Goal: Find specific page/section: Find specific page/section

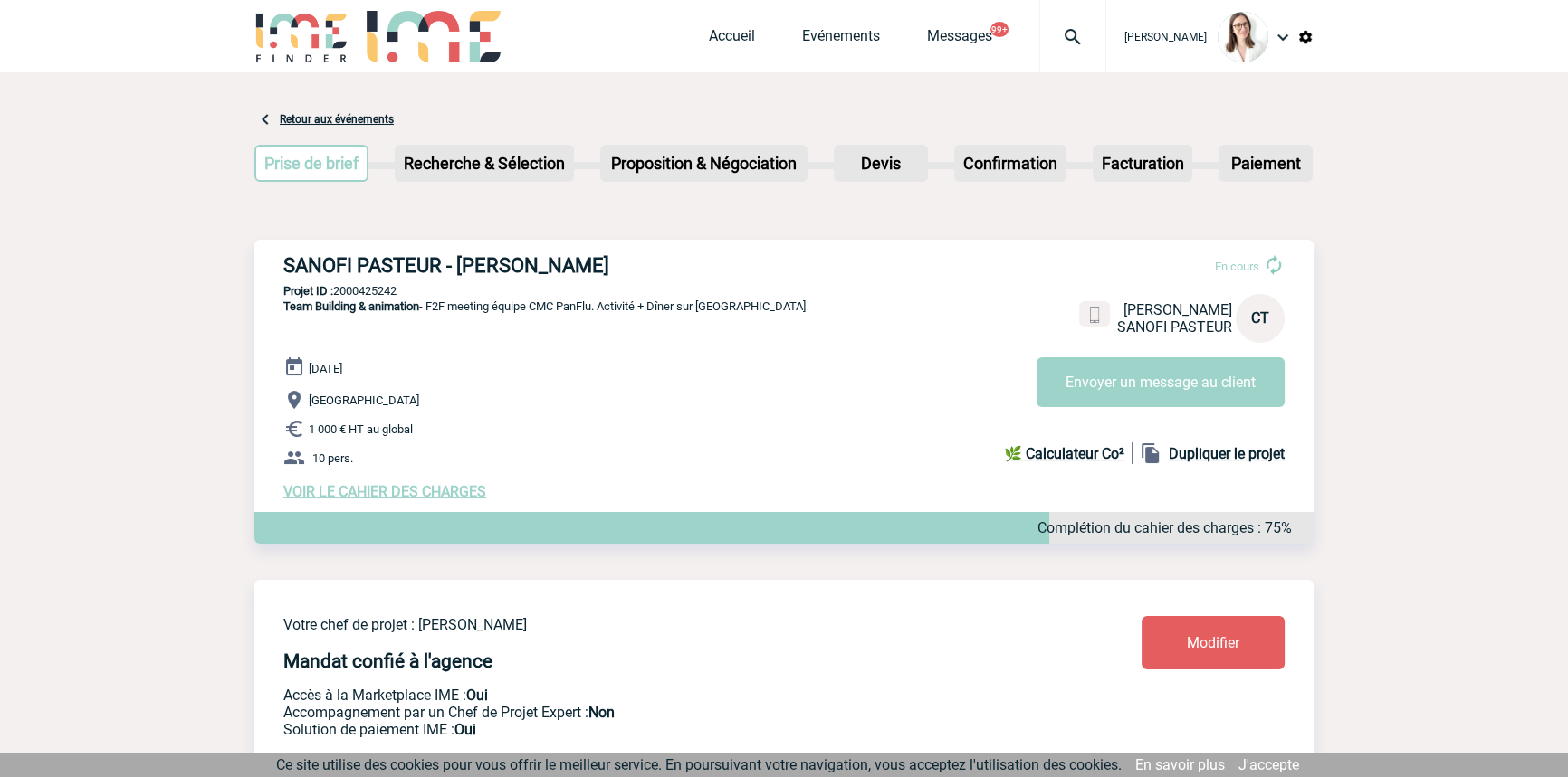
click at [1039, 18] on div at bounding box center [1072, 36] width 67 height 73
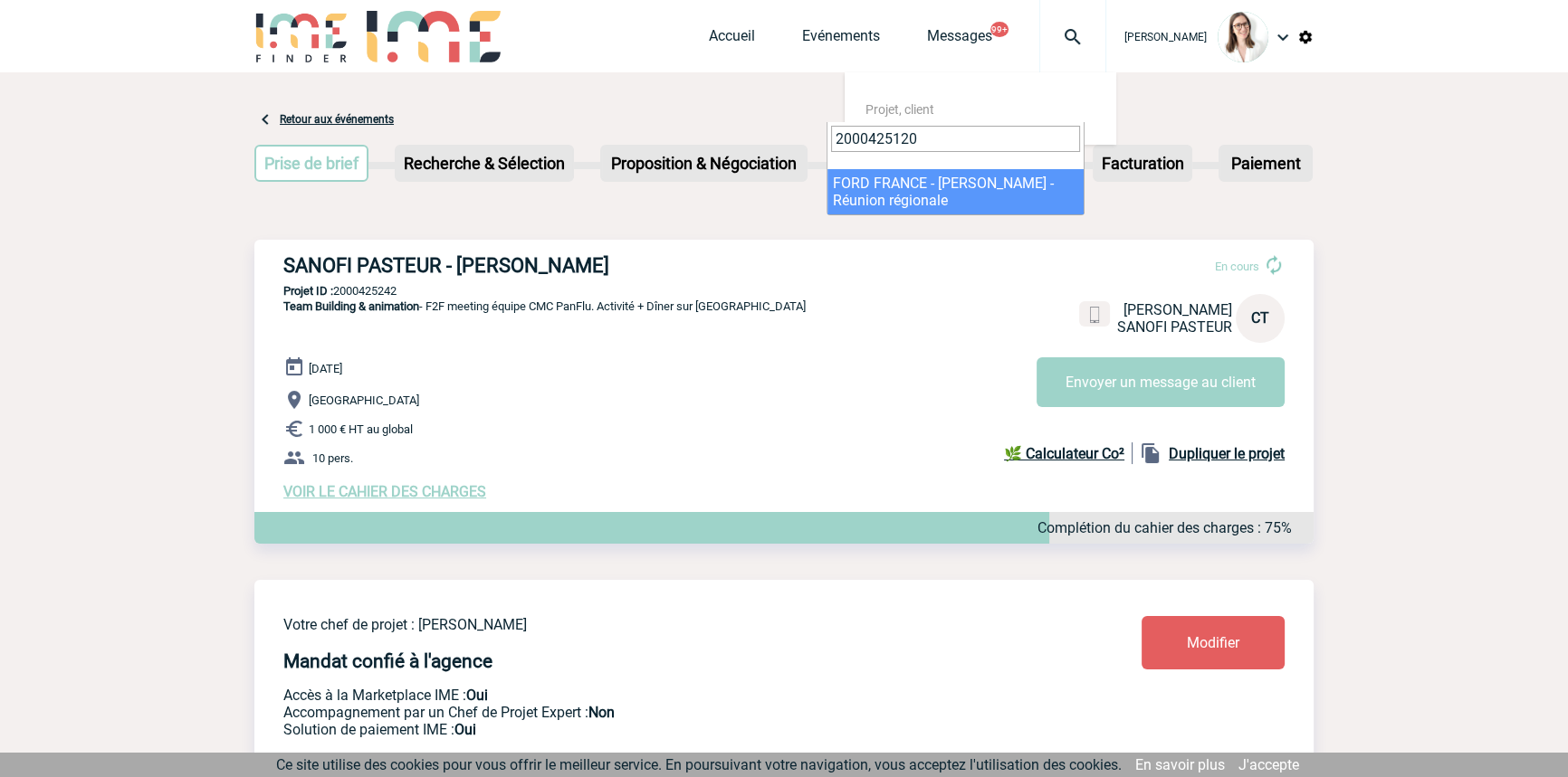
type input "2000425120"
drag, startPoint x: 907, startPoint y: 184, endPoint x: 911, endPoint y: 225, distance: 41.2
select select "24621"
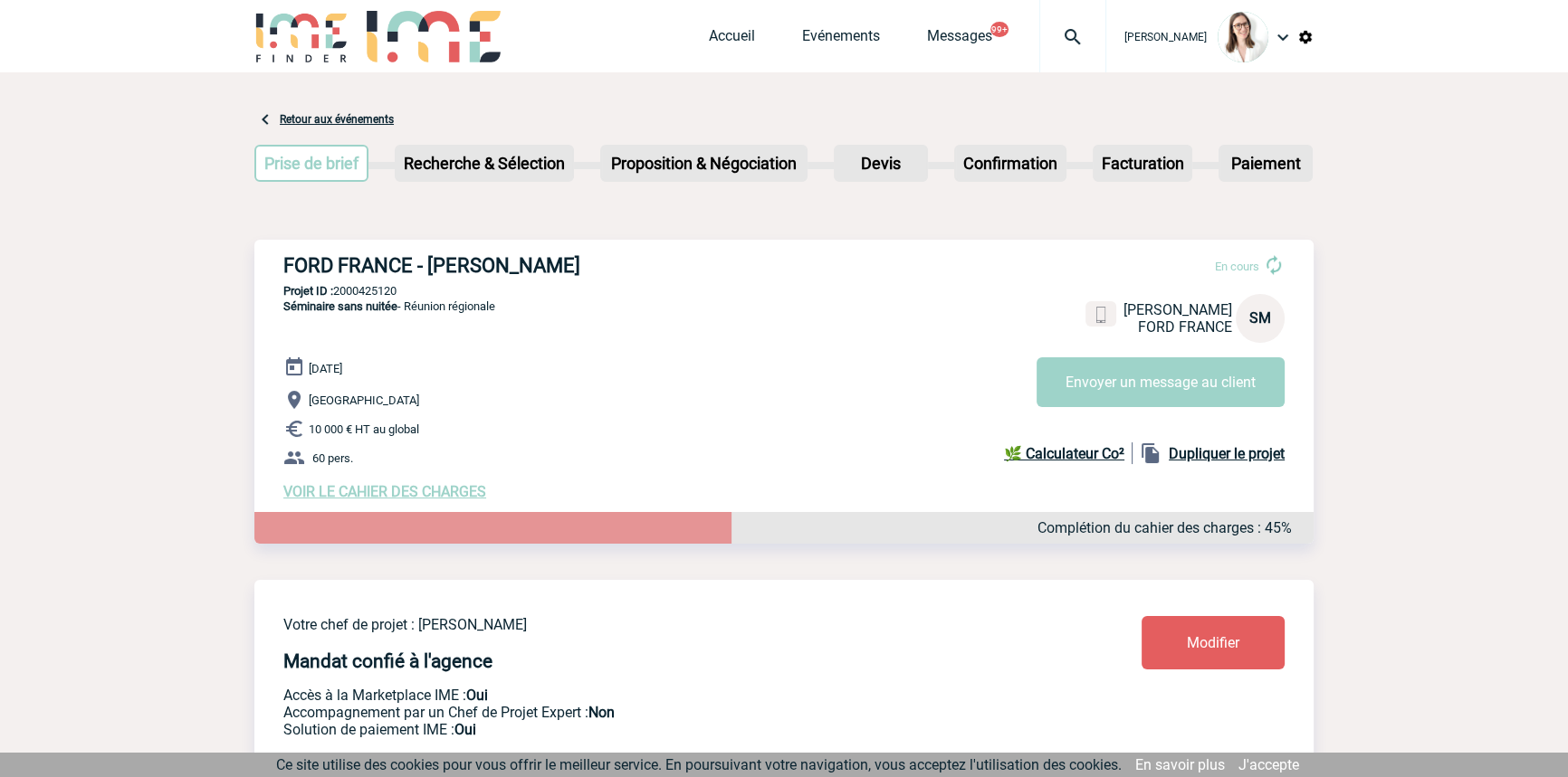
click at [1052, 25] on div at bounding box center [1072, 36] width 67 height 73
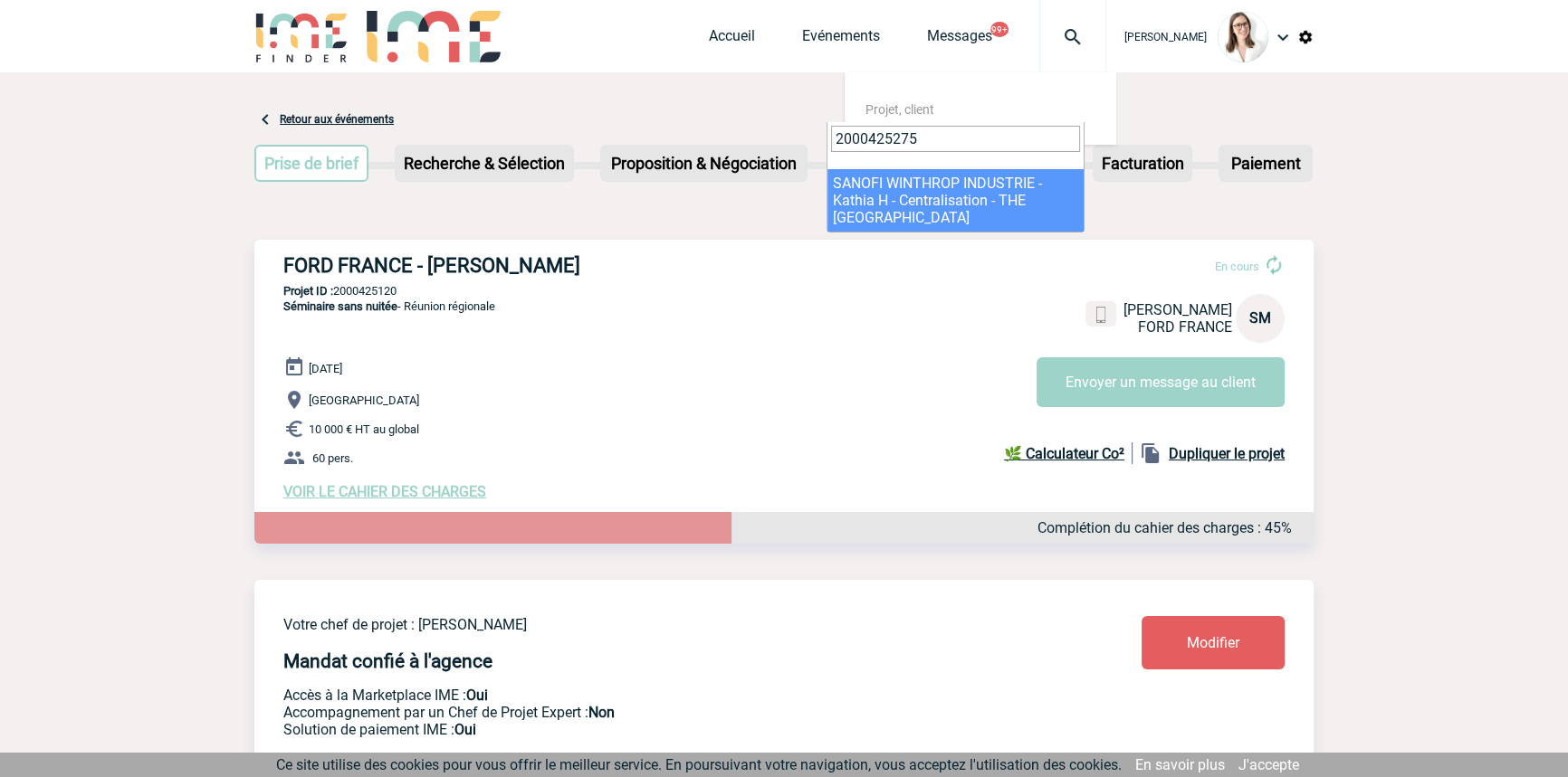
type input "2000425275"
select select "24776"
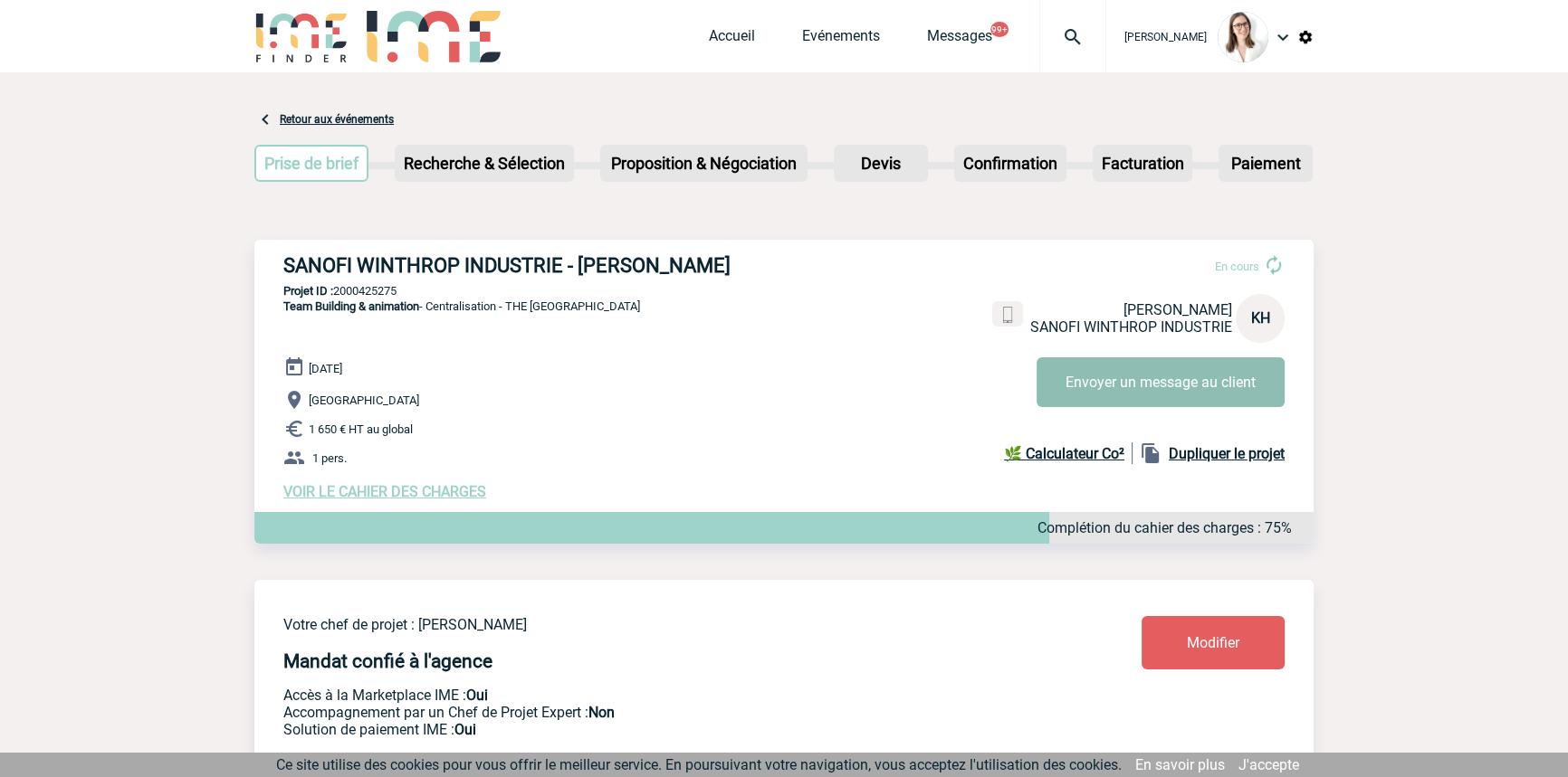
click at [1101, 380] on button "Envoyer un message au client" at bounding box center [1160, 382] width 248 height 49
click at [425, 495] on span "VOIR LE CAHIER DES CHARGES" at bounding box center [384, 492] width 203 height 17
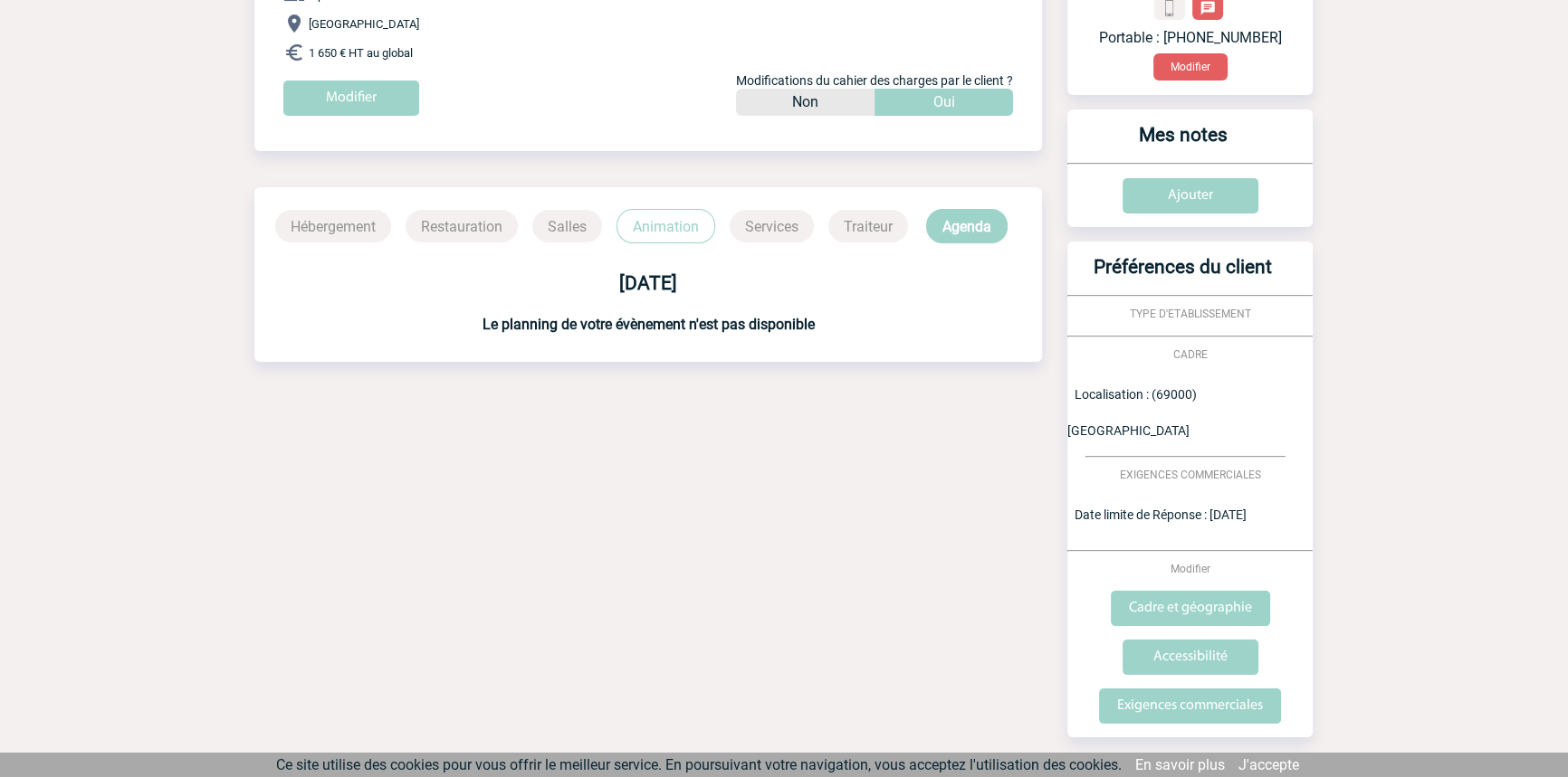
scroll to position [321, 0]
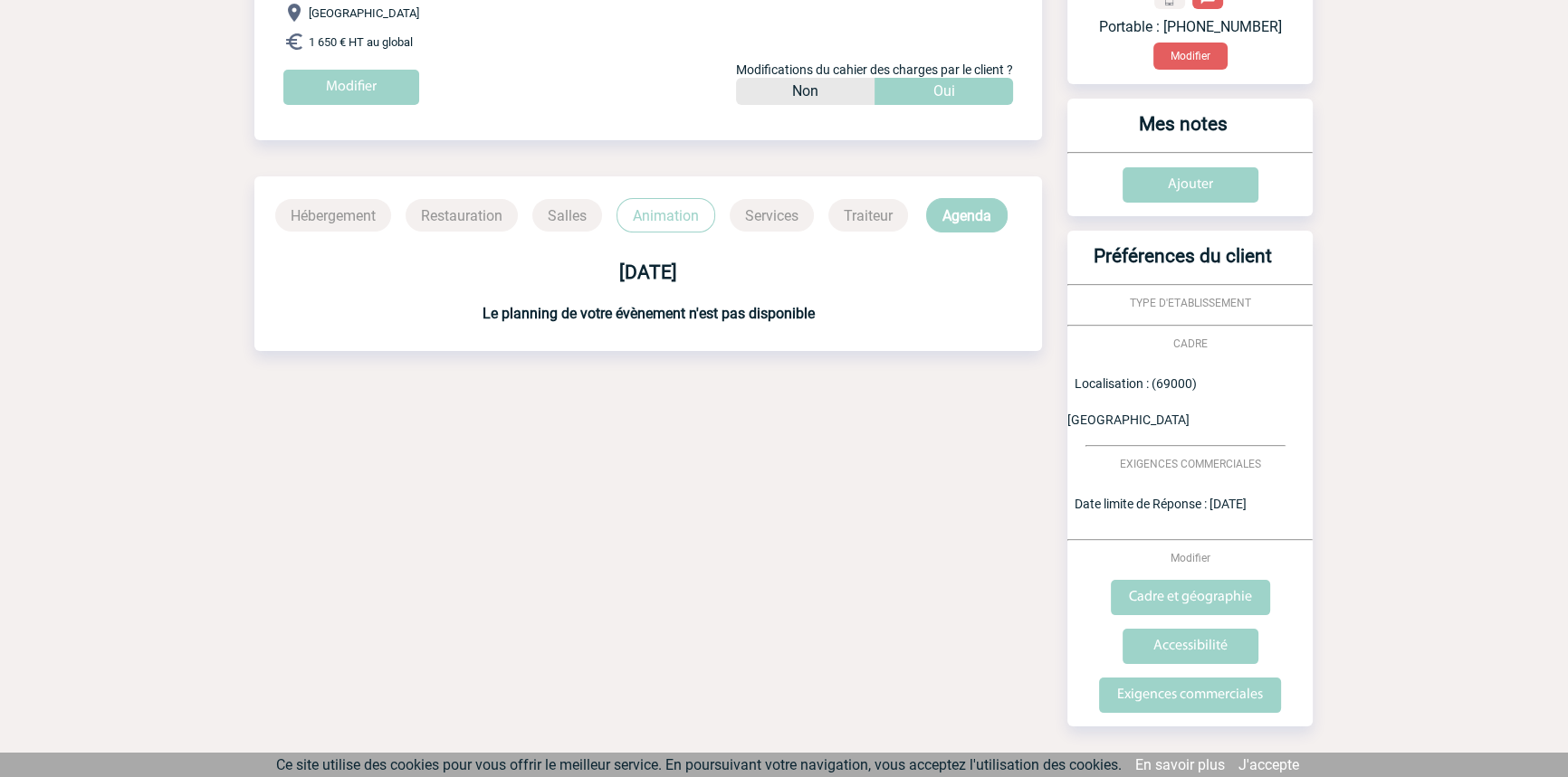
click at [659, 192] on div "Hébergement Restauration Salles Animation Services Traiteur Agenda" at bounding box center [647, 204] width 788 height 56
drag, startPoint x: 672, startPoint y: 215, endPoint x: 691, endPoint y: 287, distance: 74.5
click at [672, 216] on p "Animation" at bounding box center [666, 215] width 99 height 34
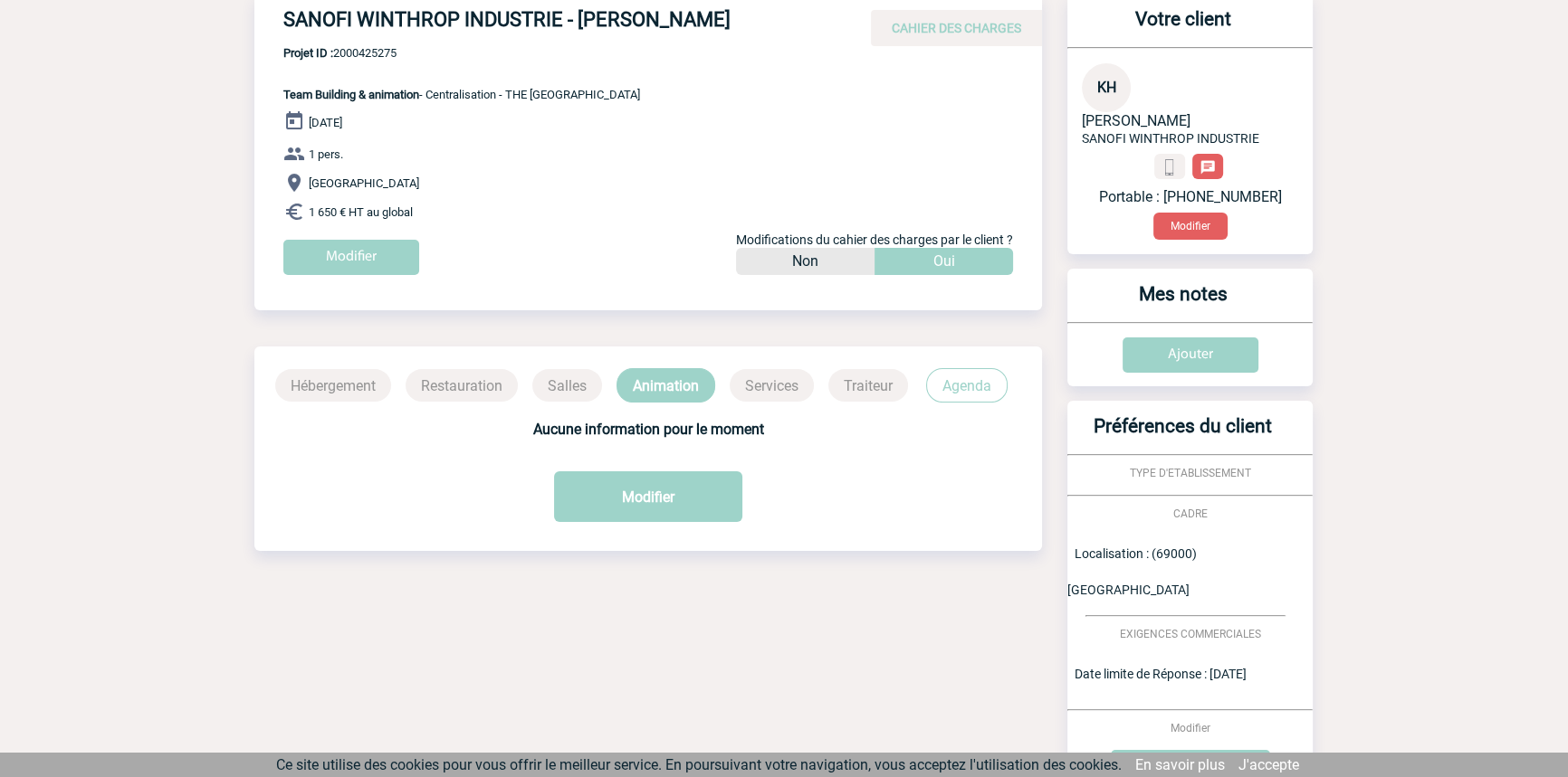
scroll to position [0, 0]
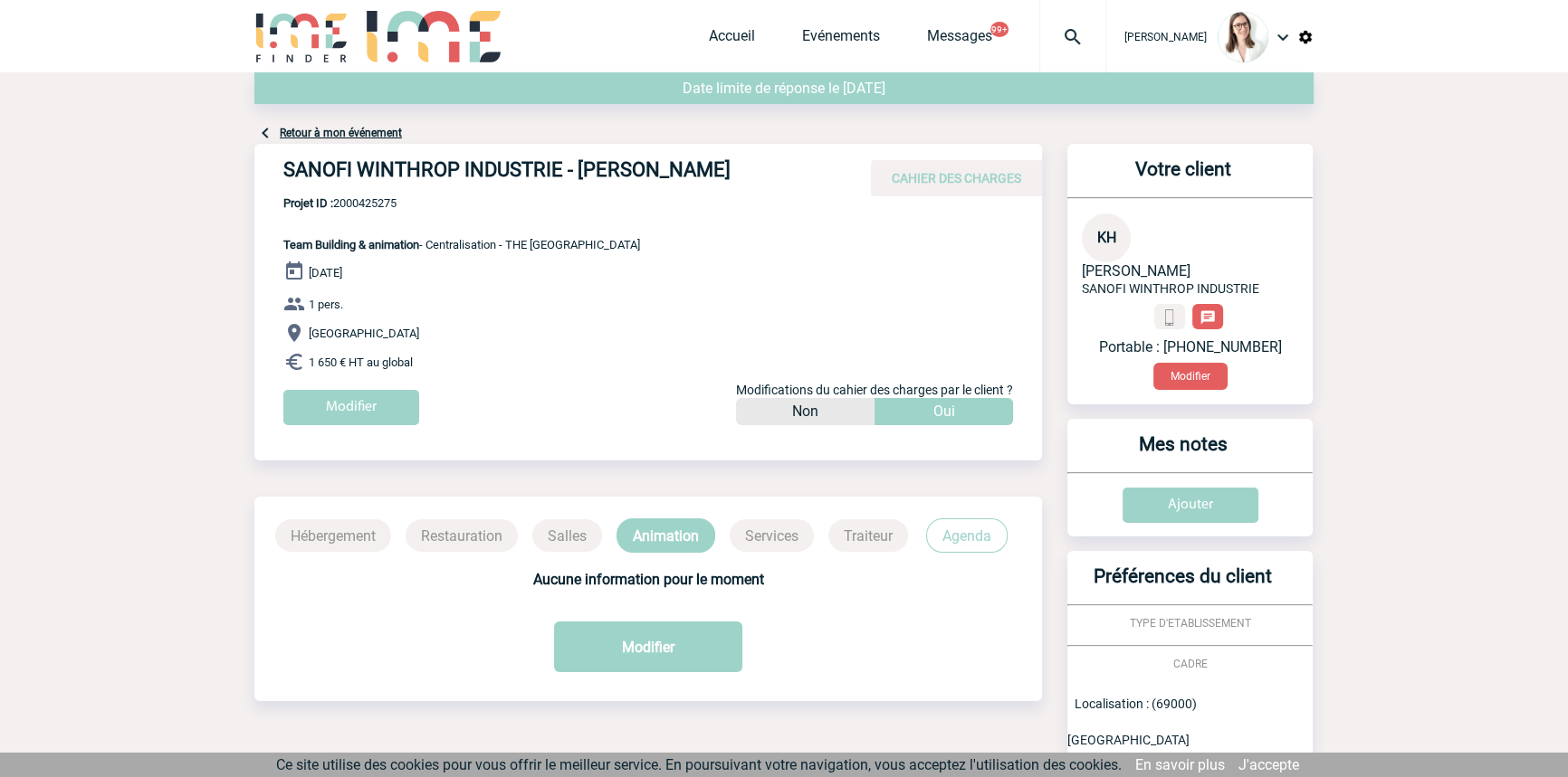
click at [303, 120] on div "Date limite de réponse le 02-09-2025" at bounding box center [783, 97] width 1059 height 49
click at [315, 135] on link "Retour à mon événement" at bounding box center [341, 133] width 122 height 13
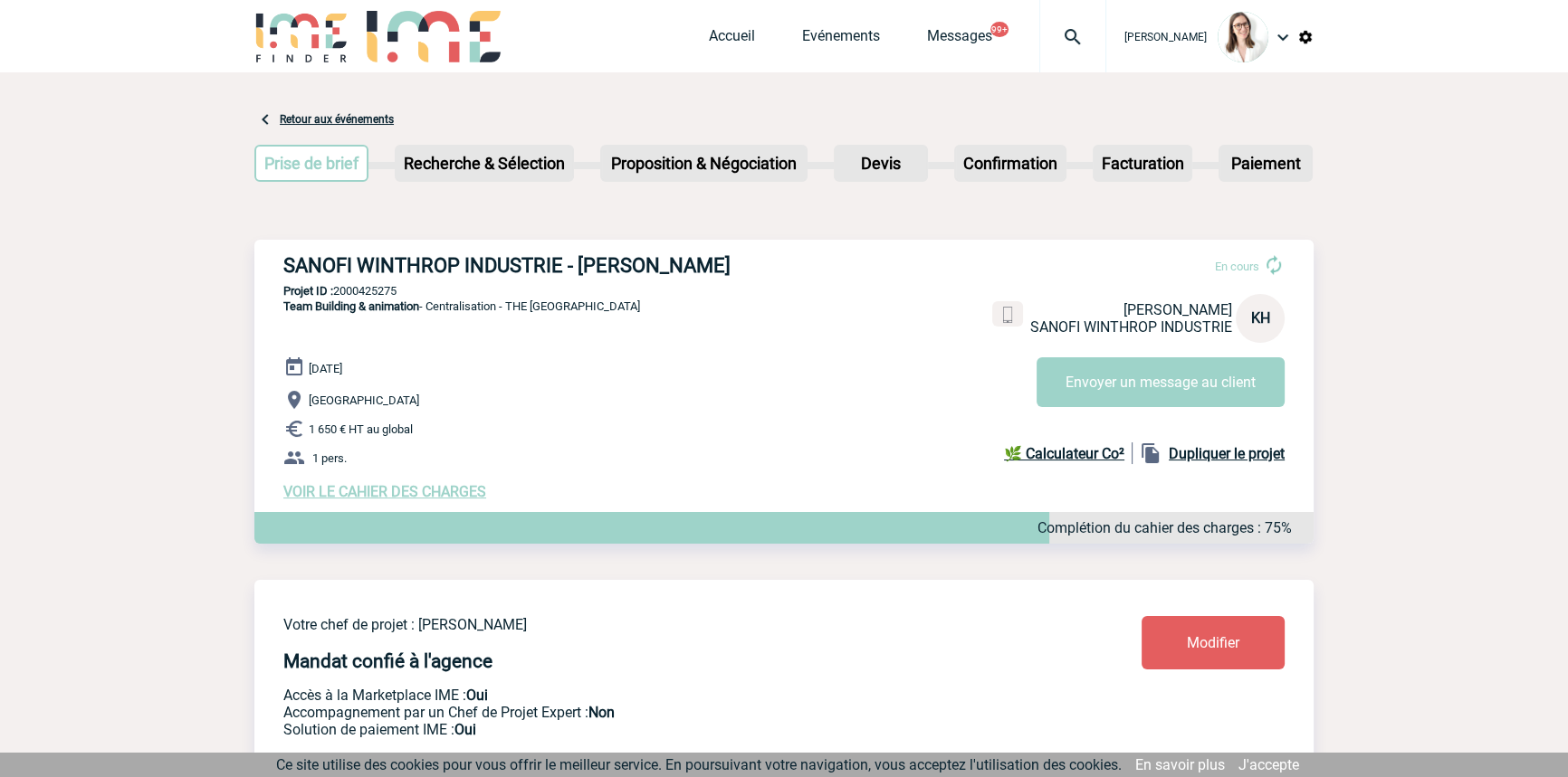
click at [389, 290] on p "Projet ID : 2000425275" at bounding box center [783, 291] width 1059 height 14
copy p "2000425275"
click at [1039, 48] on div at bounding box center [1072, 36] width 67 height 73
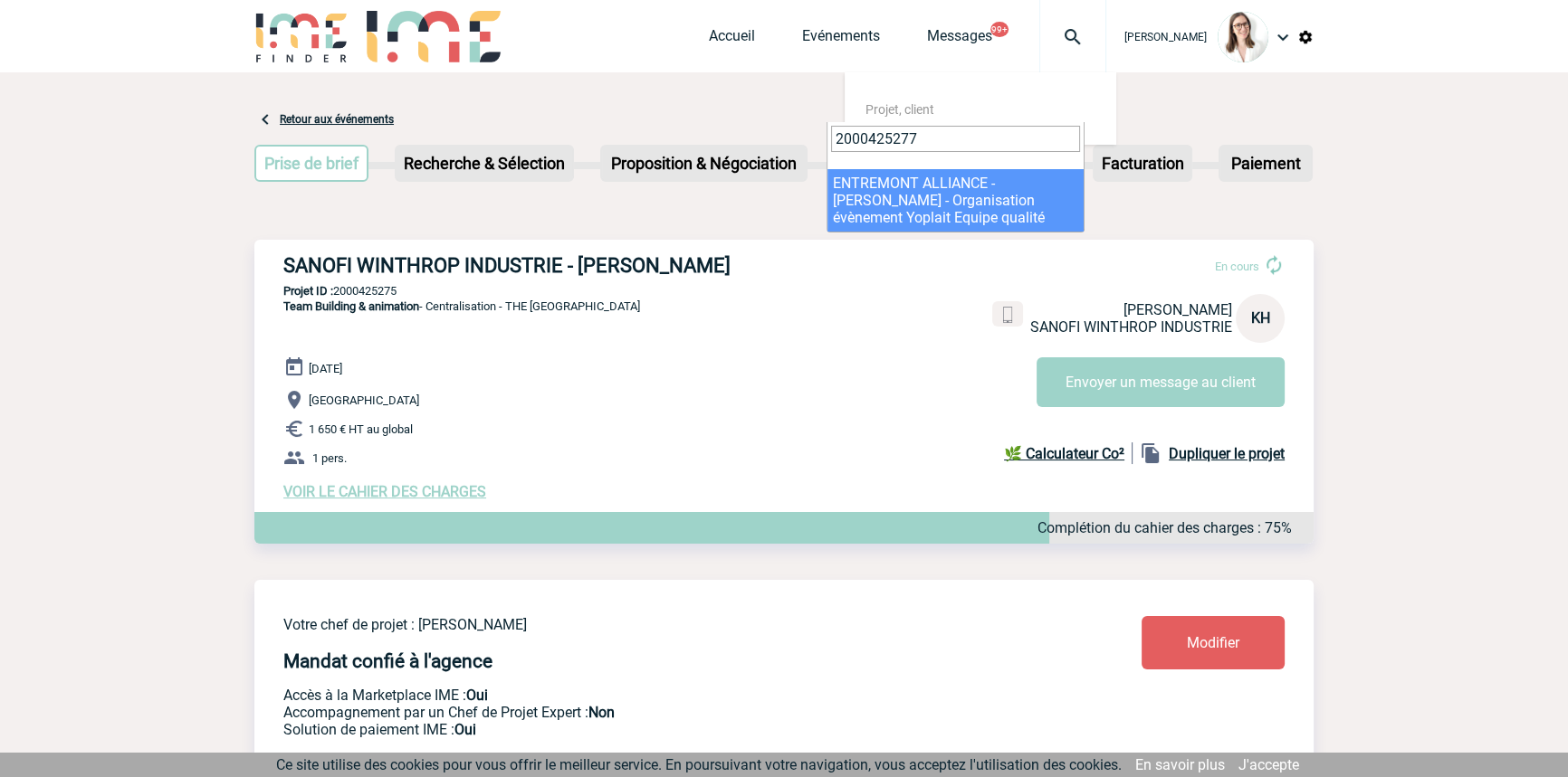
type input "2000425277"
select select "24778"
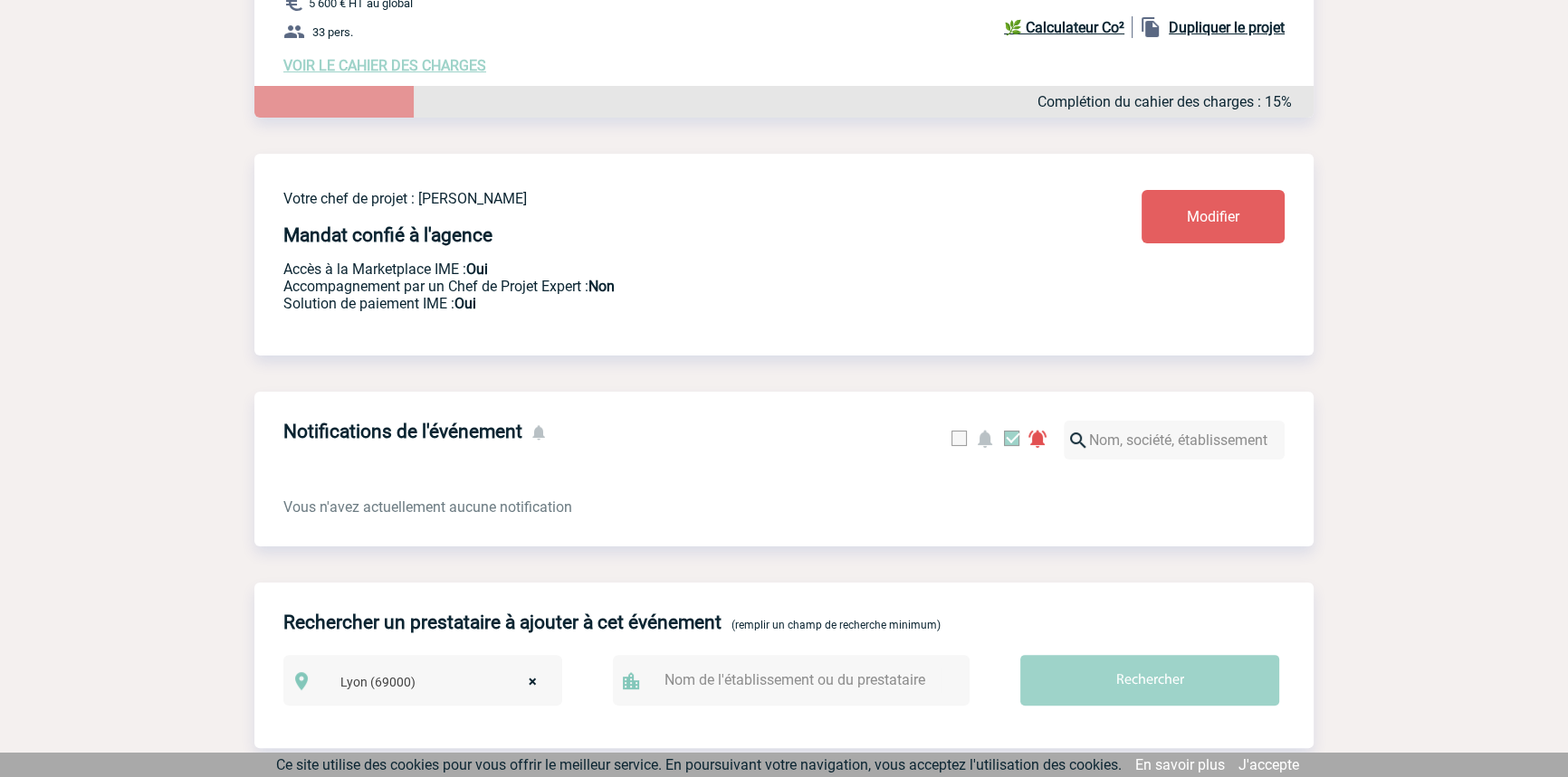
scroll to position [171, 0]
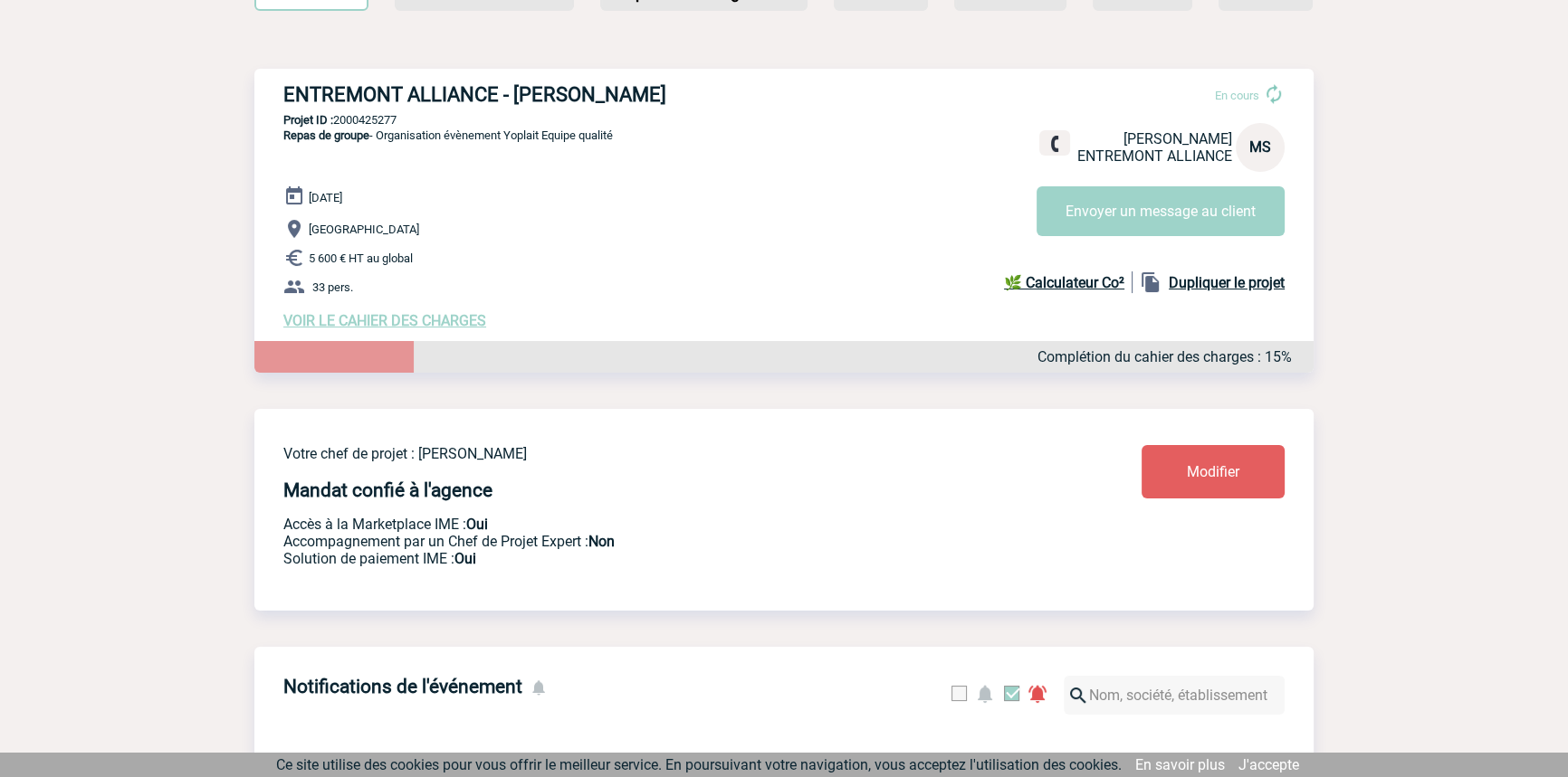
click at [376, 127] on p "Projet ID : 2000425277" at bounding box center [783, 120] width 1059 height 14
copy p "2000425277"
